Goal: Task Accomplishment & Management: Manage account settings

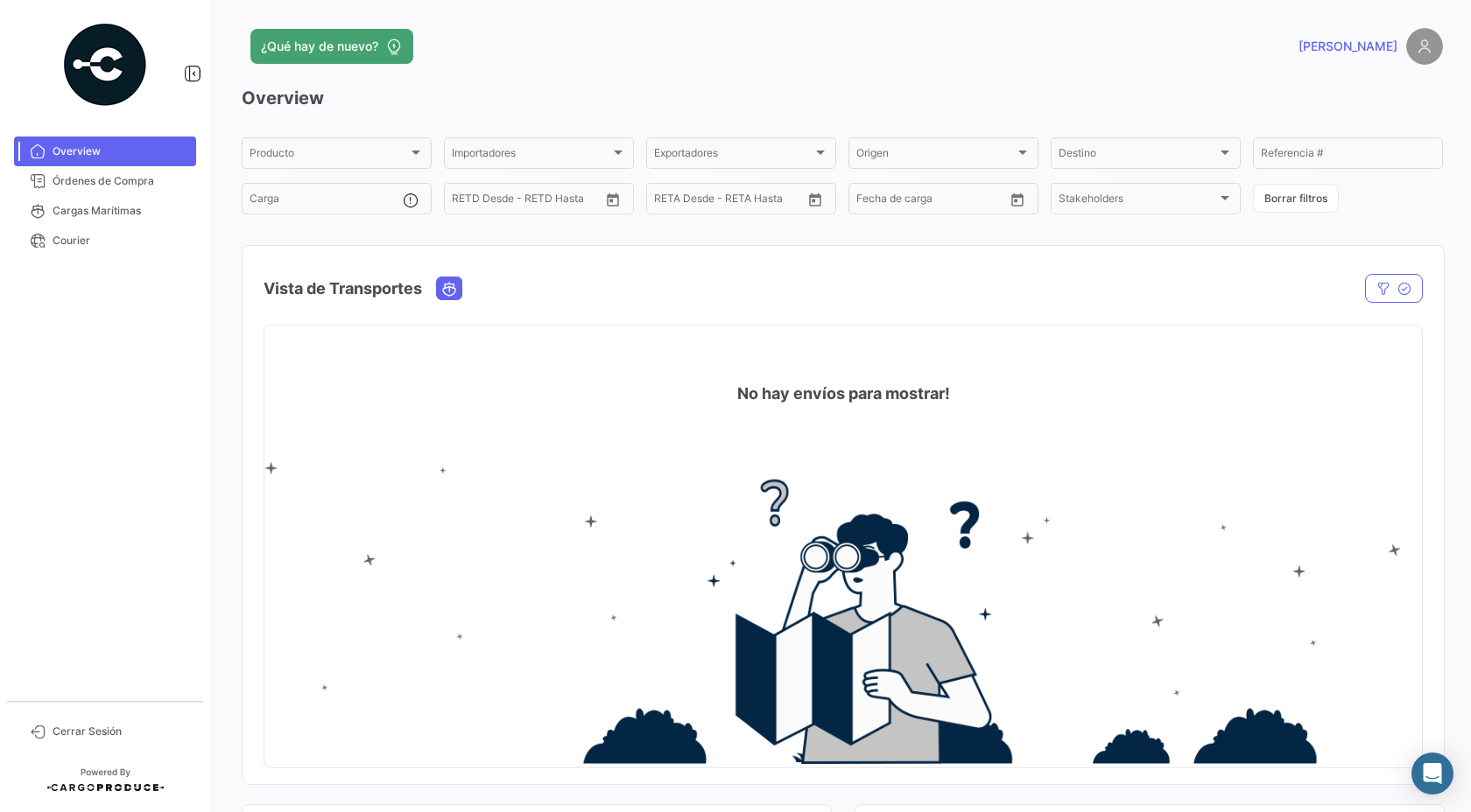
click at [1410, 64] on link "[PERSON_NAME]" at bounding box center [1371, 46] width 145 height 37
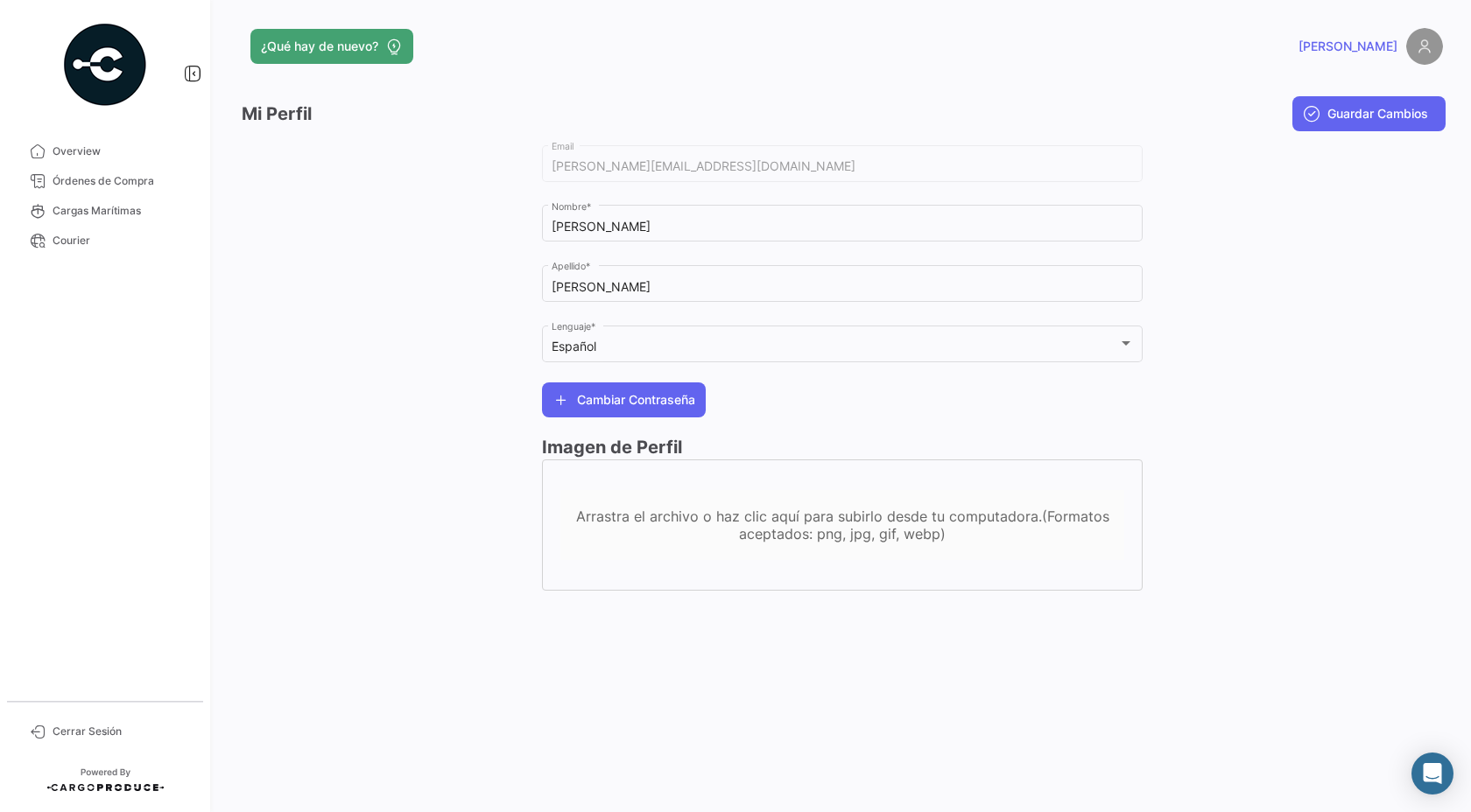
click at [1437, 55] on img at bounding box center [1424, 46] width 37 height 37
click at [1414, 49] on img at bounding box center [1424, 46] width 37 height 37
click at [1351, 46] on div "[PERSON_NAME]" at bounding box center [1172, 46] width 541 height 37
click at [114, 726] on span "Cerrar Sesión" at bounding box center [121, 732] width 137 height 16
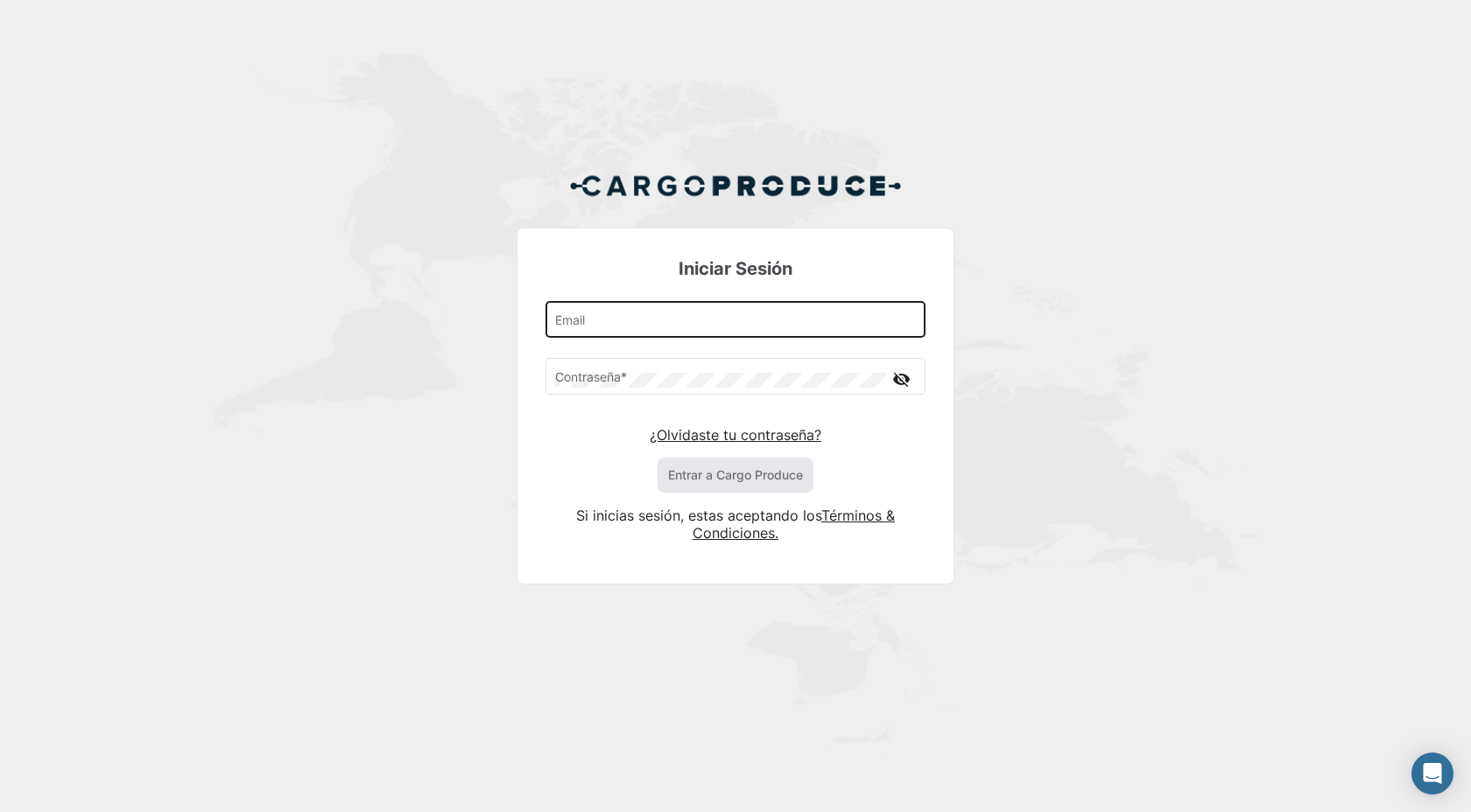
click at [600, 315] on div "Email" at bounding box center [736, 319] width 362 height 40
click at [641, 322] on input "Email" at bounding box center [736, 323] width 362 height 15
type input "[PERSON_NAME][EMAIL_ADDRESS][DOMAIN_NAME]"
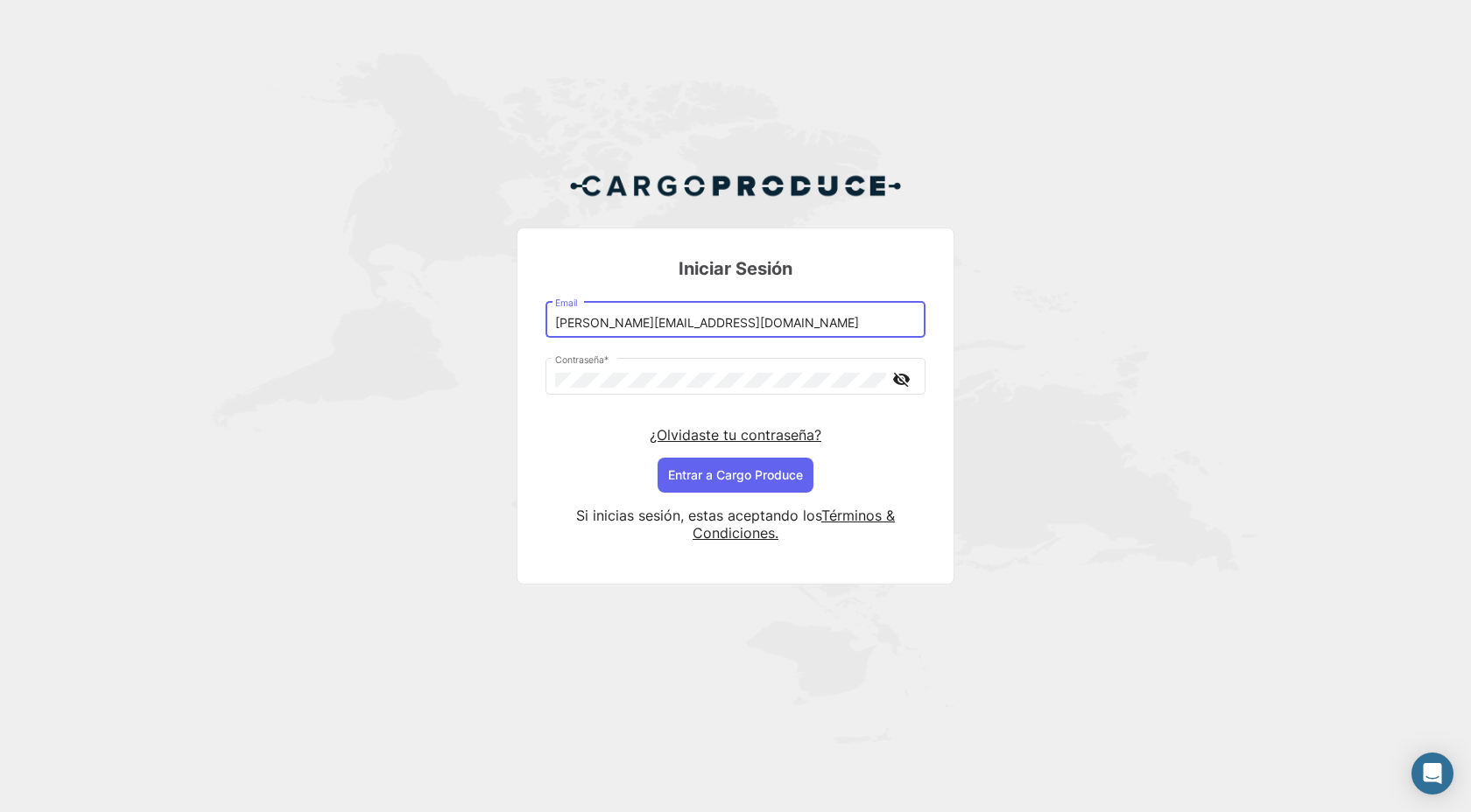
click at [724, 467] on button "Entrar a Cargo Produce" at bounding box center [736, 474] width 156 height 35
